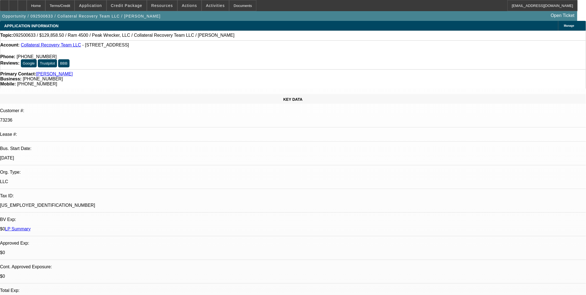
select select "0"
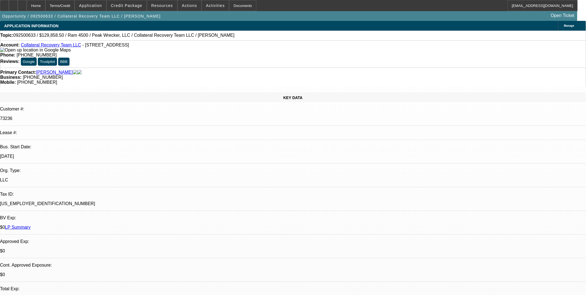
select select "0"
select select "2"
select select "0"
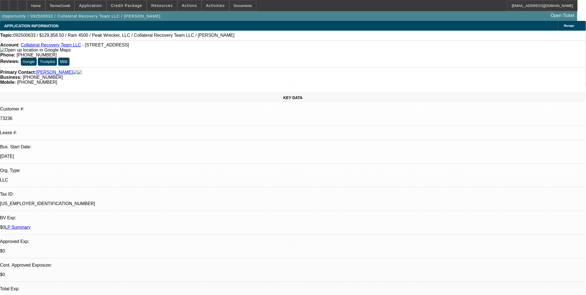
select select "1"
select select "3"
select select "6"
select select "1"
select select "2"
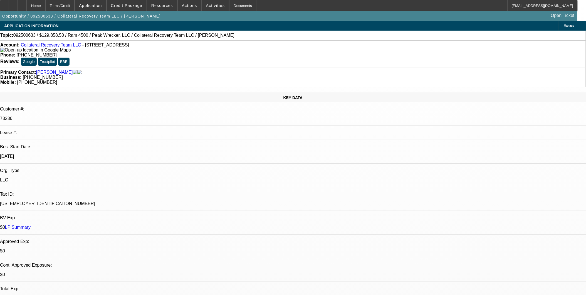
select select "6"
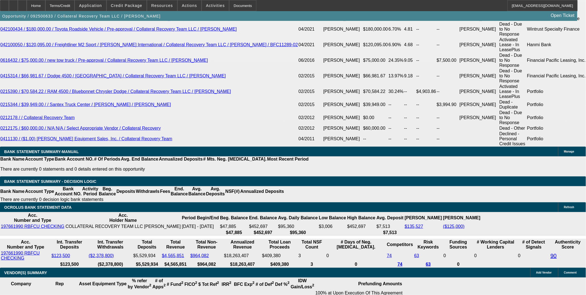
scroll to position [1081, 0]
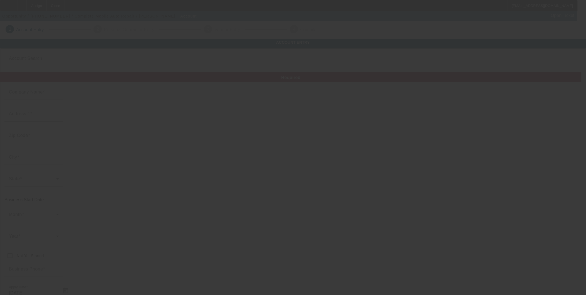
type input "Complete Mobile Auto Repair"
type input "221 East Church Street"
type input "55975"
type input "Spring Valley"
type input "(507) 861-9328"
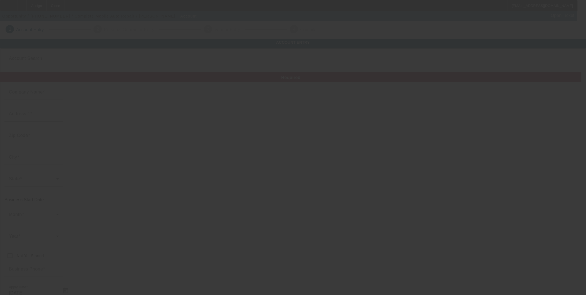
type input "complete.mobile.auto.repair@outlook.com"
type input "99-2933495"
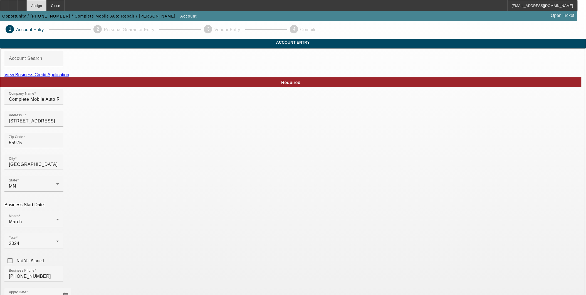
click at [46, 5] on div "Assign" at bounding box center [37, 5] width 20 height 11
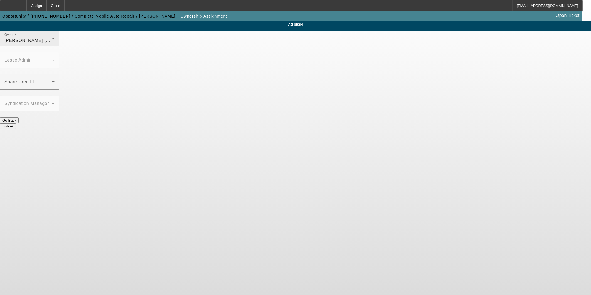
click at [55, 46] on div "Owner Arida, Michael (Lvl 21)" at bounding box center [29, 39] width 50 height 16
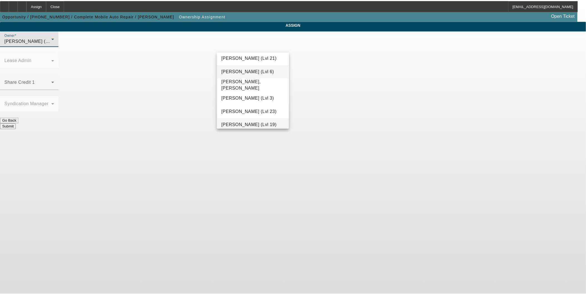
scroll to position [601, 0]
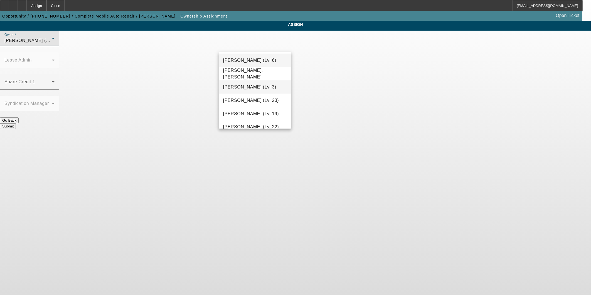
drag, startPoint x: 252, startPoint y: 115, endPoint x: 251, endPoint y: 89, distance: 25.6
click at [251, 89] on div "- Select - Ambresh, Avinash (Lvl 22) Arida, George (Lvl 21) Arida, Michael (Lvl…" at bounding box center [255, 90] width 73 height 76
click at [251, 89] on span "Richards, Stephanie (Lvl 3)" at bounding box center [249, 87] width 53 height 7
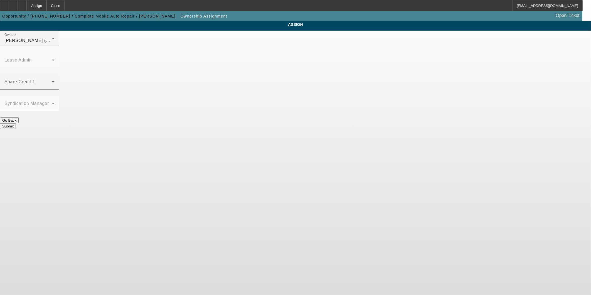
click at [16, 123] on button "Submit" at bounding box center [8, 126] width 16 height 6
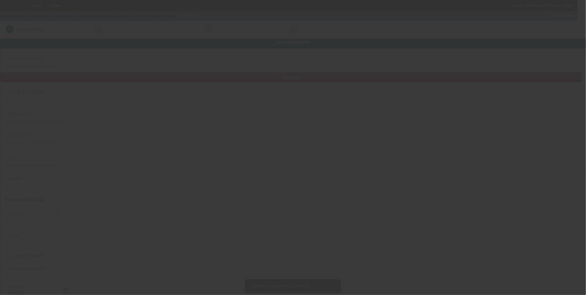
type input "Complete Mobile Auto Repair"
type input "221 East Church Street"
type input "55975"
type input "Spring Valley"
type input "(507) 861-9328"
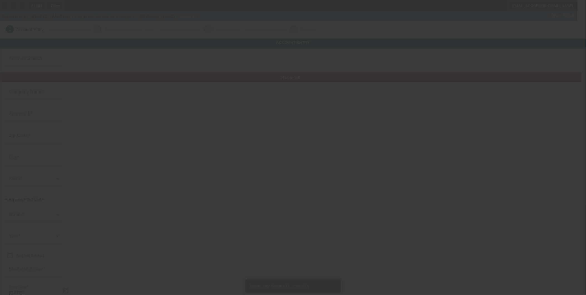
type input "complete.mobile.auto.repair@outlook.com"
type input "99-2933495"
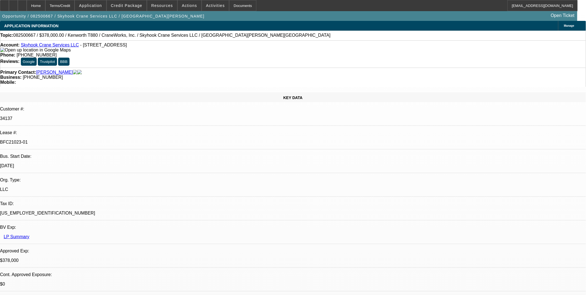
select select "0"
select select "2"
select select "0"
select select "2"
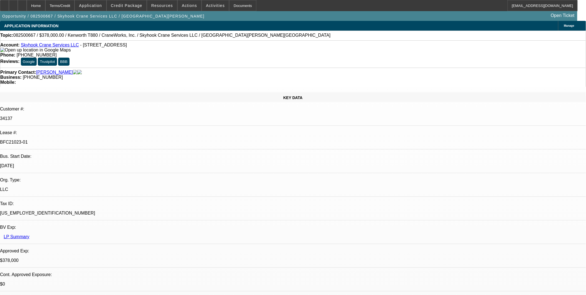
select select "0"
select select "2"
select select "0"
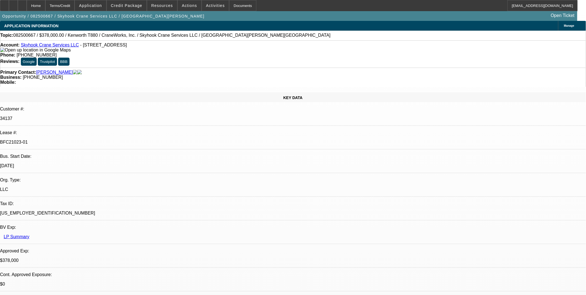
select select "2"
select select "0"
select select "1"
select select "2"
select select "6"
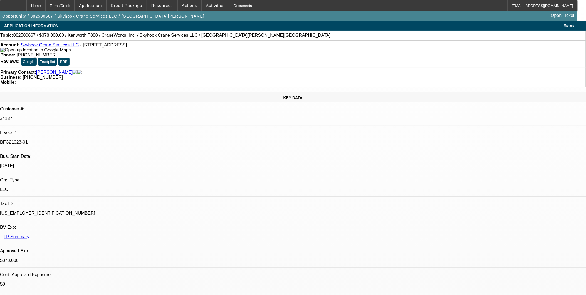
select select "1"
select select "2"
select select "6"
select select "1"
select select "2"
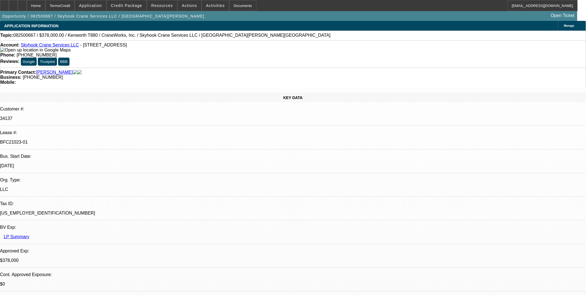
select select "6"
select select "1"
select select "2"
select select "6"
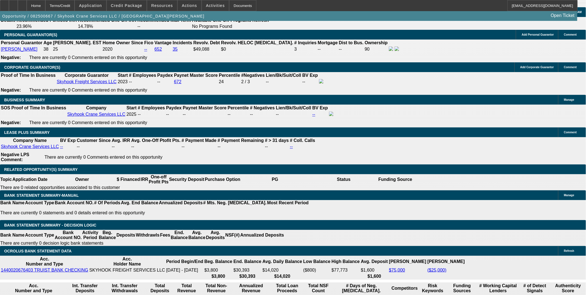
scroll to position [758, 0]
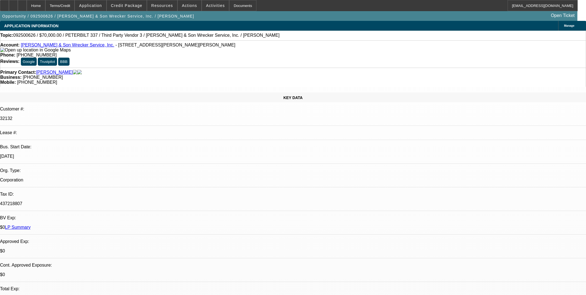
select select "0"
select select "2"
select select "0"
select select "6"
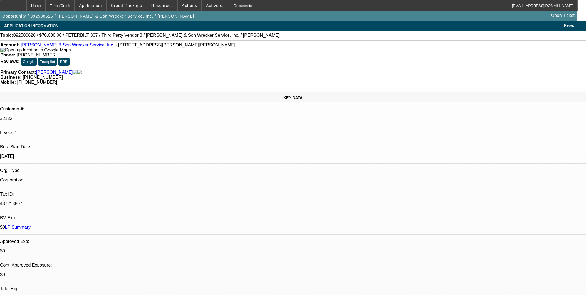
select select "0"
select select "2"
select select "0"
select select "6"
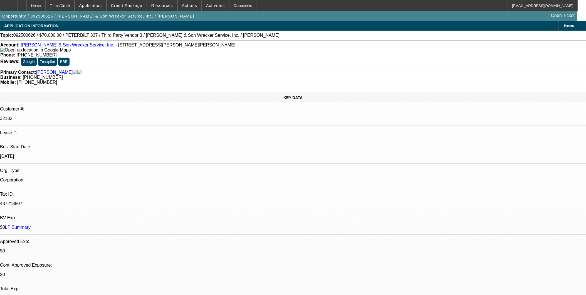
select select "0"
select select "2"
select select "0"
select select "6"
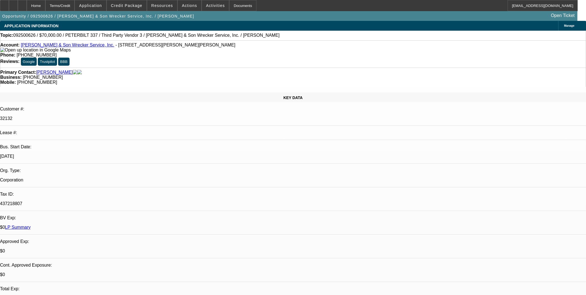
select select "0"
select select "2"
select select "0"
select select "6"
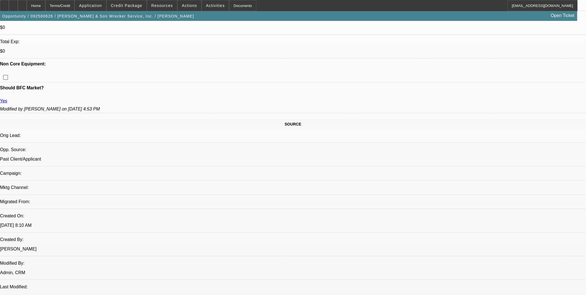
scroll to position [31, 0]
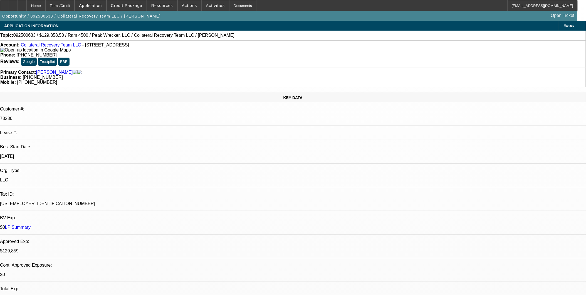
select select "0"
select select "2"
select select "0"
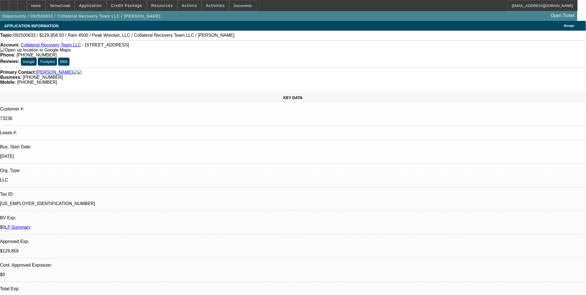
select select "0"
select select "2"
select select "0"
select select "1"
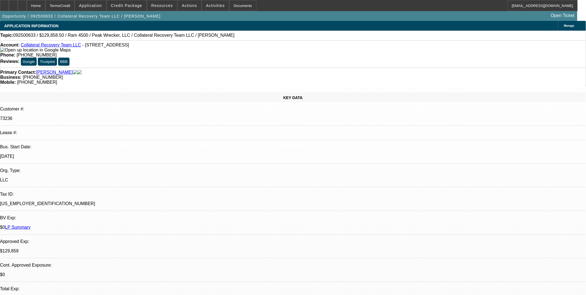
select select "2"
select select "6"
select select "1"
select select "3"
select select "6"
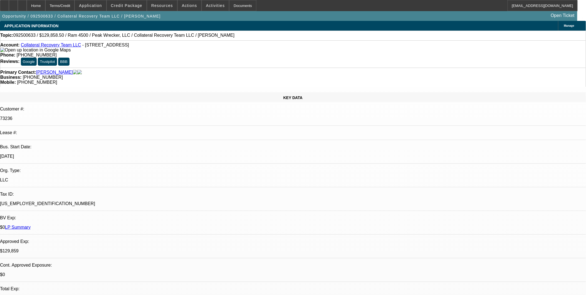
select select "1"
select select "2"
select select "6"
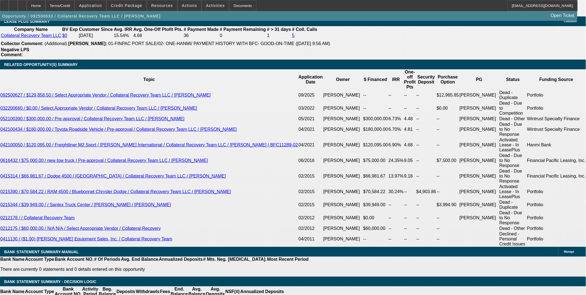
scroll to position [958, 0]
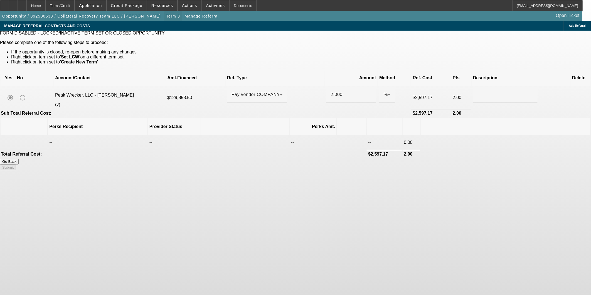
click at [164, 16] on span "button" at bounding box center [173, 15] width 18 height 13
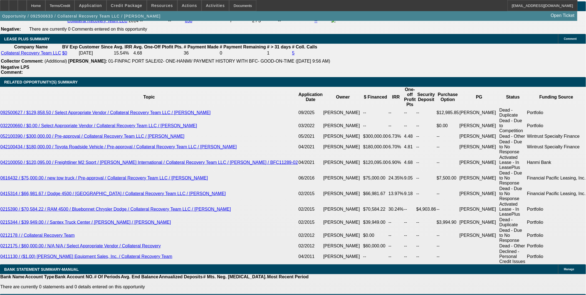
scroll to position [924, 0]
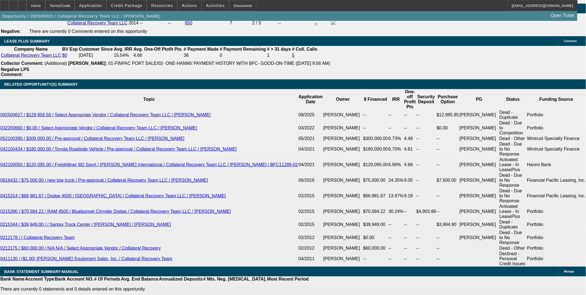
select select "0"
select select "2"
select select "0"
select select "6"
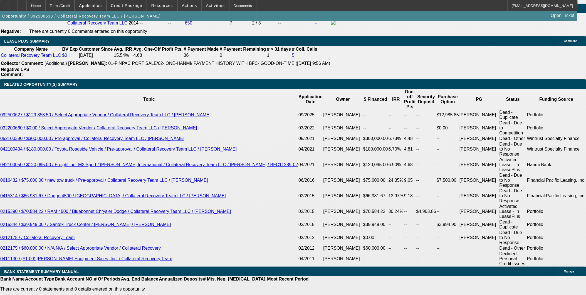
select select "0"
select select "3"
select select "0"
select select "6"
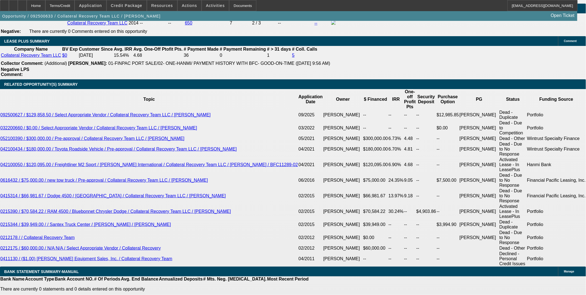
select select "0"
select select "2"
select select "0"
select select "6"
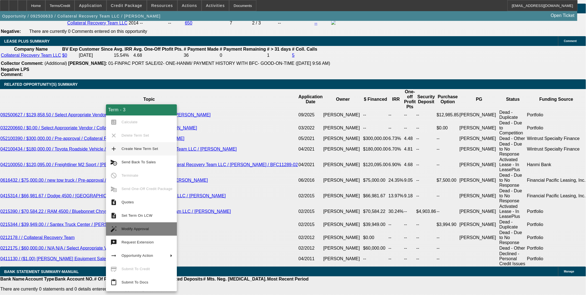
click at [135, 234] on button "auto_fix_high Modify Approval" at bounding box center [141, 228] width 71 height 13
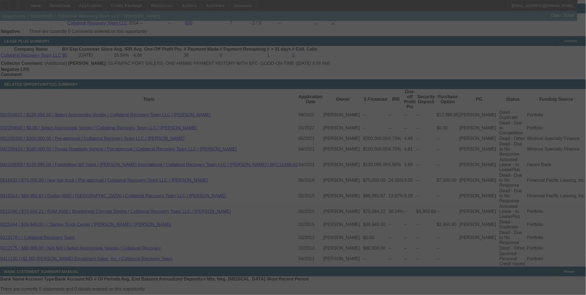
scroll to position [941, 0]
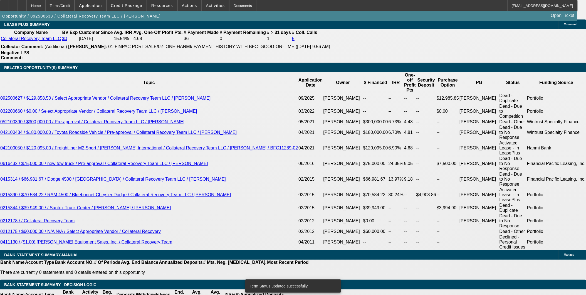
select select "0"
select select "2"
select select "0"
select select "6"
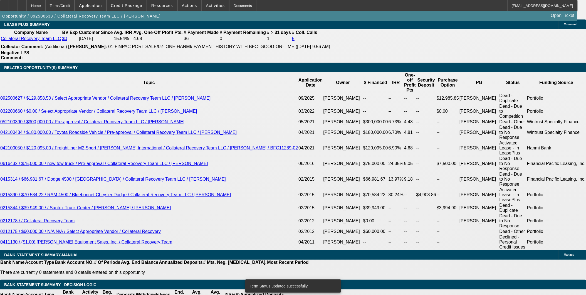
select select "0"
select select "2"
select select "0"
select select "6"
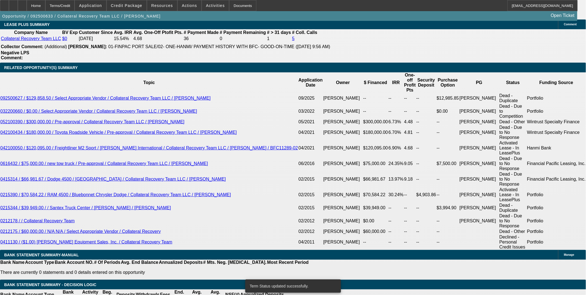
select select "0"
select select "3"
select select "0"
select select "6"
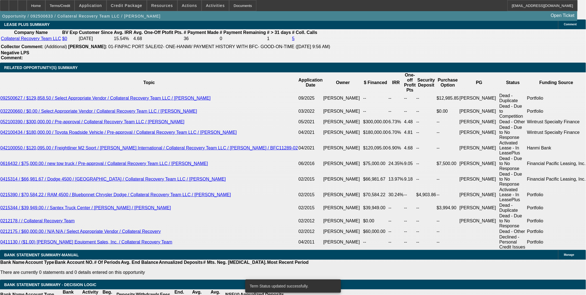
select select "0"
select select "2"
select select "0"
select select "6"
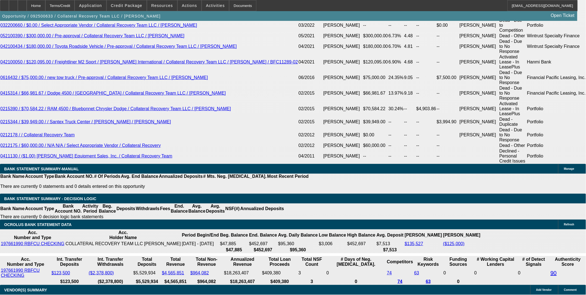
scroll to position [965, 0]
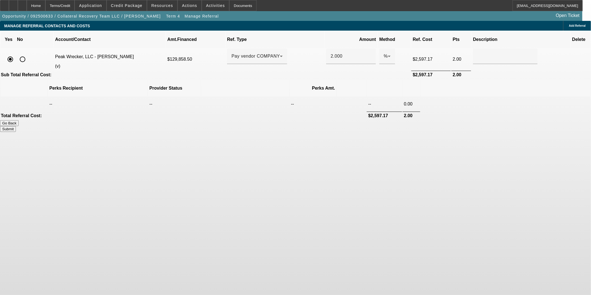
click at [28, 54] on input "radio" at bounding box center [22, 59] width 11 height 11
radio input "true"
click at [569, 26] on span "Add Referral" at bounding box center [577, 25] width 17 height 3
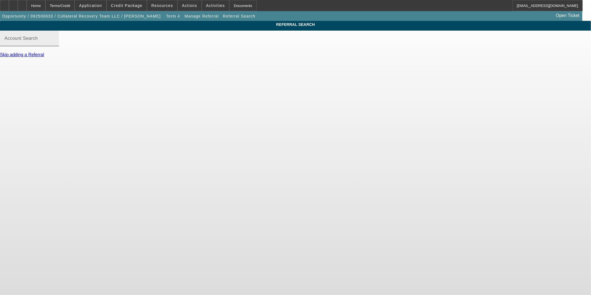
click at [55, 44] on input "Account Search" at bounding box center [29, 40] width 50 height 7
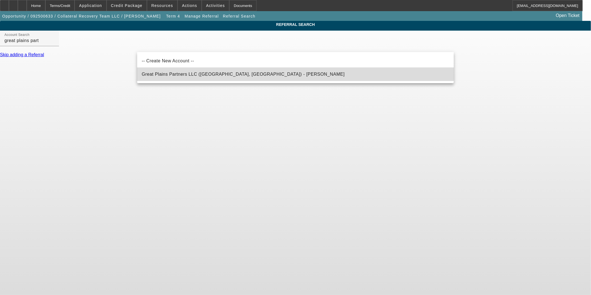
click at [199, 70] on mat-option "Great Plains Partners LLC ([GEOGRAPHIC_DATA], [GEOGRAPHIC_DATA]) - [PERSON_NAME]" at bounding box center [295, 74] width 316 height 13
type input "Great Plains Partners LLC ([GEOGRAPHIC_DATA], [GEOGRAPHIC_DATA]) - [PERSON_NAME]"
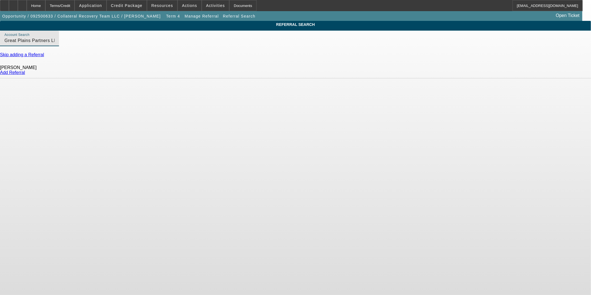
click at [25, 75] on link "Add Referral" at bounding box center [12, 72] width 25 height 5
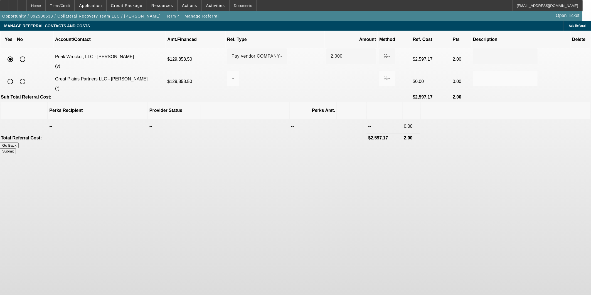
click at [28, 54] on input "radio" at bounding box center [22, 59] width 11 height 11
radio input "true"
click at [16, 76] on input "radio" at bounding box center [10, 81] width 11 height 11
radio input "true"
click at [239, 73] on div at bounding box center [233, 79] width 12 height 16
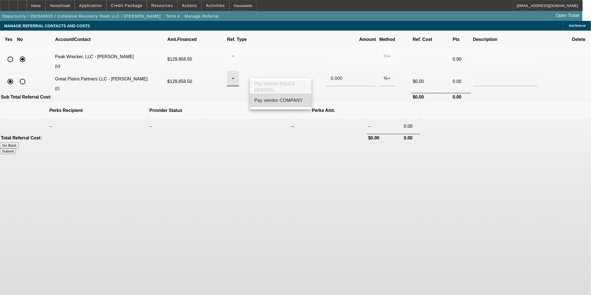
click at [293, 100] on span "Pay vendor COMPANY" at bounding box center [278, 100] width 48 height 7
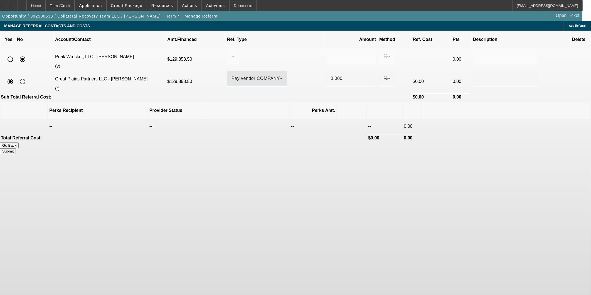
drag, startPoint x: 328, startPoint y: 69, endPoint x: 304, endPoint y: 69, distance: 23.9
click at [306, 71] on tr "Great Plains Partners LLC - [PERSON_NAME] (r) $129,858.50 Pay vendor COMPANY 0.…" at bounding box center [296, 82] width 590 height 22
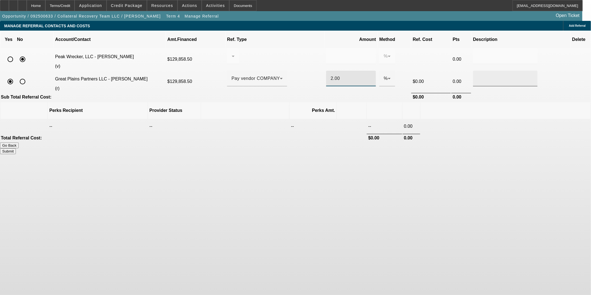
type input "2.00"
click at [477, 75] on input "text" at bounding box center [505, 78] width 56 height 7
click at [448, 102] on th at bounding box center [505, 110] width 170 height 17
click at [16, 148] on button "Submit" at bounding box center [8, 151] width 16 height 6
type input "0.000"
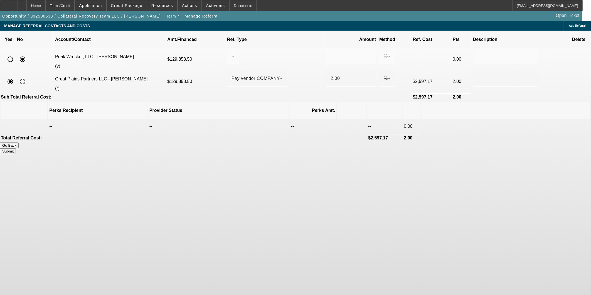
type input "2.000"
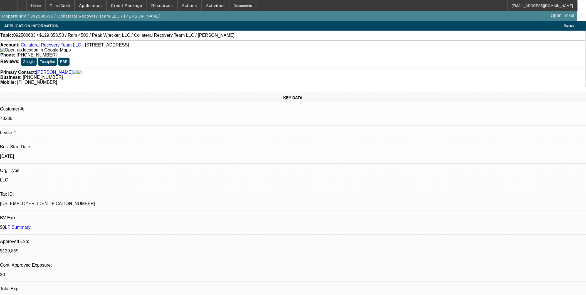
select select "0"
select select "2"
select select "0"
select select "6"
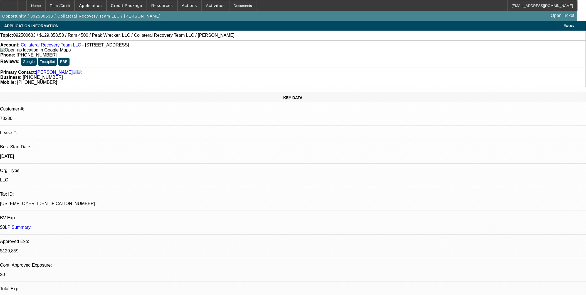
select select "0"
select select "2"
select select "0"
select select "6"
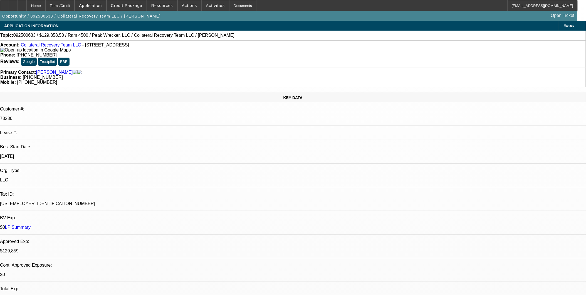
select select "0"
select select "3"
select select "0"
select select "6"
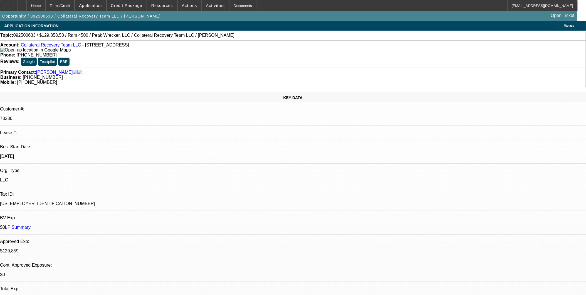
select select "0"
select select "2"
select select "0"
select select "6"
